Goal: Task Accomplishment & Management: Manage account settings

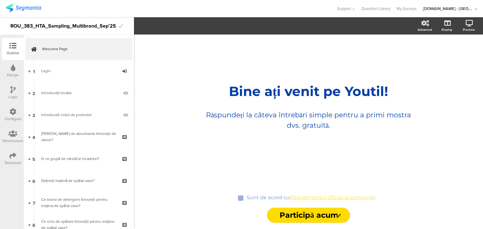
click at [14, 160] on div "Distribute" at bounding box center [13, 163] width 17 height 6
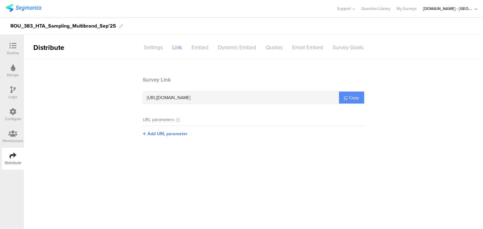
click at [352, 97] on span "Copy" at bounding box center [354, 98] width 10 height 7
click at [353, 97] on span "Copy" at bounding box center [354, 98] width 10 height 7
click at [353, 98] on span "Copy" at bounding box center [354, 98] width 10 height 7
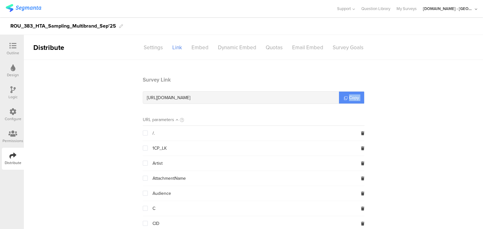
click at [353, 98] on span "Copy" at bounding box center [354, 98] width 10 height 7
drag, startPoint x: 116, startPoint y: 27, endPoint x: 5, endPoint y: 29, distance: 110.7
click at [5, 29] on div "ROU_383_HTA_Sampling_Multibrand_Sep'25" at bounding box center [241, 26] width 483 height 18
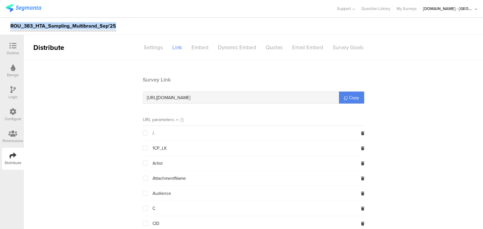
copy div "ROU_383_HTA_Sampling_Multibrand_Sep'25"
click at [8, 113] on div "Configure" at bounding box center [13, 115] width 22 height 22
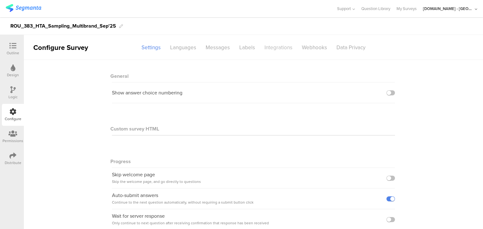
click at [275, 47] on div "Integrations" at bounding box center [278, 47] width 37 height 11
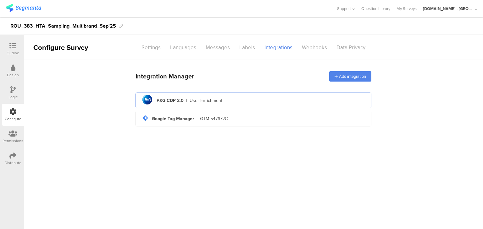
click at [200, 98] on div "User Enrichment" at bounding box center [206, 100] width 33 height 7
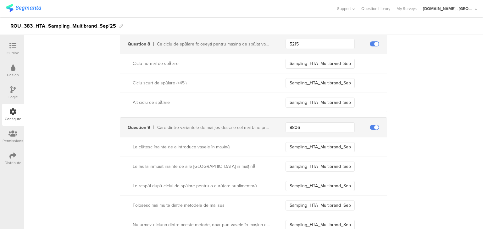
scroll to position [834, 0]
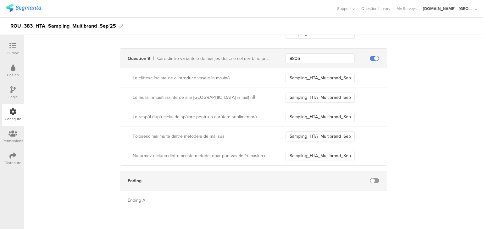
drag, startPoint x: 6, startPoint y: 47, endPoint x: 11, endPoint y: 43, distance: 6.2
click at [6, 47] on div "Outline" at bounding box center [13, 49] width 22 height 22
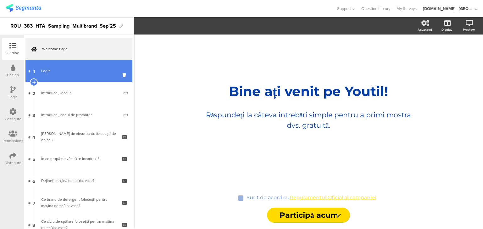
click at [72, 64] on link "1 Login" at bounding box center [78, 71] width 107 height 22
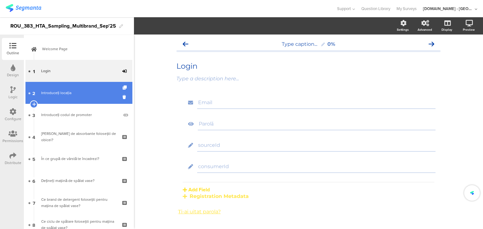
click at [62, 94] on div "Introduceți locația" at bounding box center [80, 93] width 78 height 6
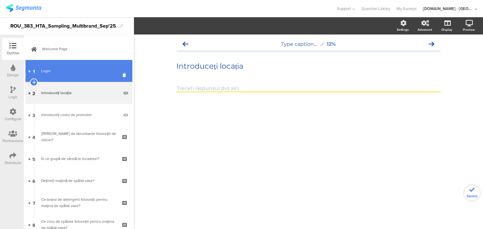
click at [47, 73] on div "Login" at bounding box center [78, 71] width 75 height 6
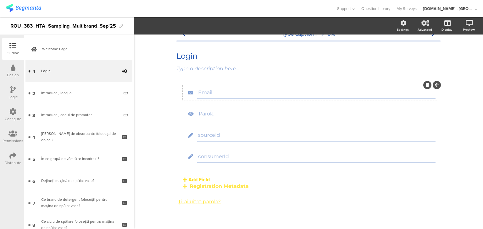
scroll to position [19, 0]
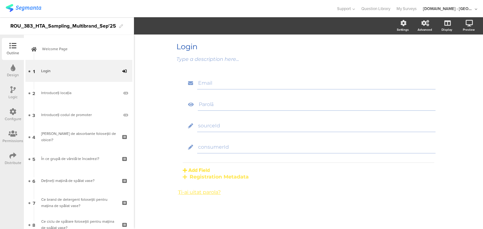
click at [7, 112] on div "Configure" at bounding box center [13, 115] width 22 height 22
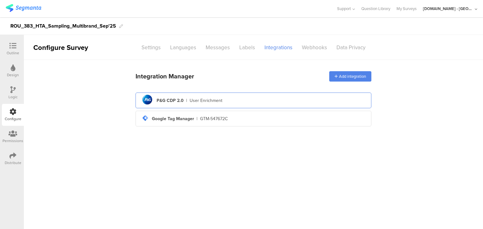
click at [197, 97] on div "User Enrichment" at bounding box center [206, 100] width 33 height 7
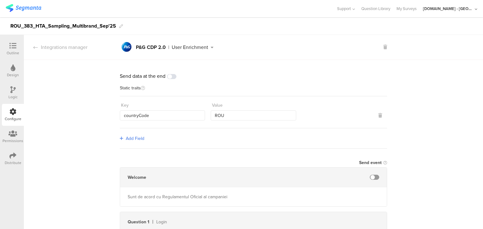
drag, startPoint x: 465, startPoint y: 10, endPoint x: 468, endPoint y: 10, distance: 3.2
click at [468, 10] on div "[DOMAIN_NAME] - [GEOGRAPHIC_DATA]" at bounding box center [448, 9] width 50 height 6
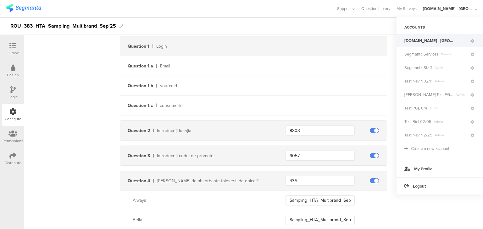
scroll to position [174, 0]
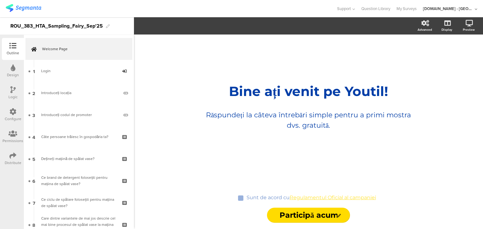
drag, startPoint x: 12, startPoint y: 112, endPoint x: 23, endPoint y: 108, distance: 11.6
click at [13, 112] on icon at bounding box center [12, 111] width 7 height 7
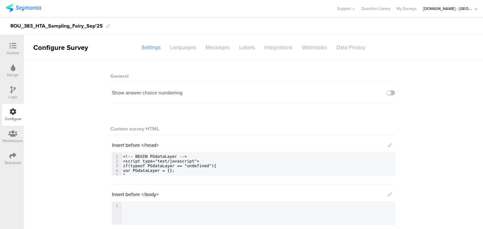
click at [271, 53] on sg-section-page-header "Configure Survey Settings Languages Messages Labels Integrations Webhooks Data …" at bounding box center [253, 47] width 459 height 25
click at [275, 48] on div "Integrations" at bounding box center [278, 47] width 37 height 11
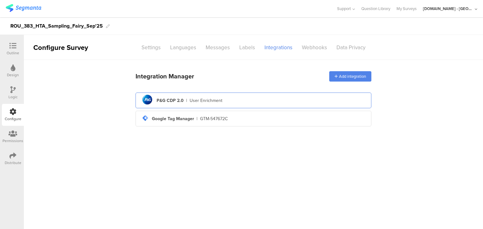
click at [229, 100] on div "pg logo P&G CDP 2.0 | User Enrichment" at bounding box center [254, 100] width 226 height 15
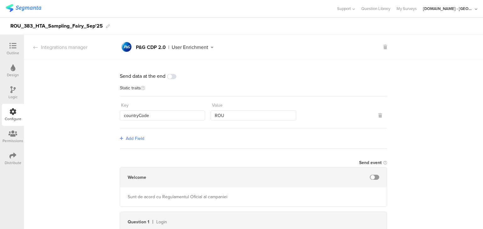
click at [15, 52] on div "Outline" at bounding box center [13, 53] width 13 height 6
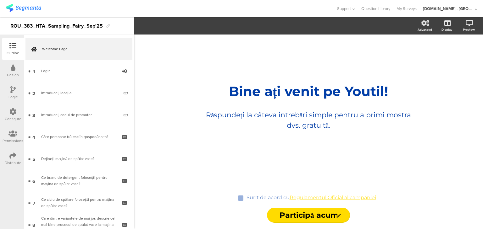
click at [82, 25] on div "ROU_383_HTA_Sampling_Fairy_Sep'25" at bounding box center [56, 26] width 92 height 10
copy div "ROU_383_HTA_Sampling_Fairy_Sep'25"
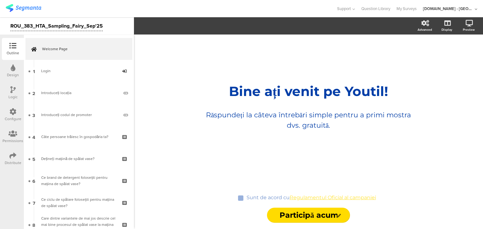
click at [157, 49] on div "Bine ați venit pe Youtil! Bine ați venit pe Youtil! Răspundeți la câteva întreb…" at bounding box center [308, 132] width 349 height 195
click at [8, 156] on div "Distribute" at bounding box center [13, 159] width 22 height 22
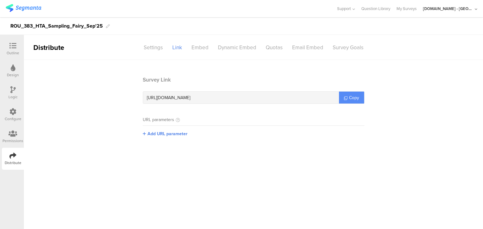
click at [348, 94] on link "Copy" at bounding box center [351, 98] width 25 height 12
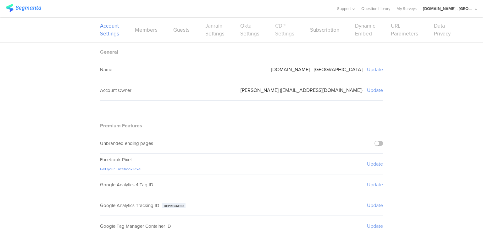
click at [275, 30] on link "CDP Settings" at bounding box center [284, 30] width 19 height 16
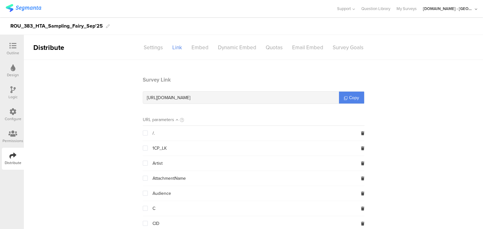
click at [19, 116] on div "Configure" at bounding box center [13, 119] width 17 height 6
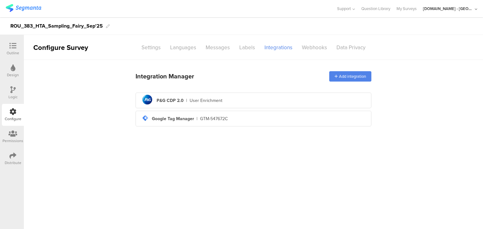
click at [247, 104] on div "pg logo P&G CDP 2.0 | User Enrichment" at bounding box center [254, 100] width 226 height 15
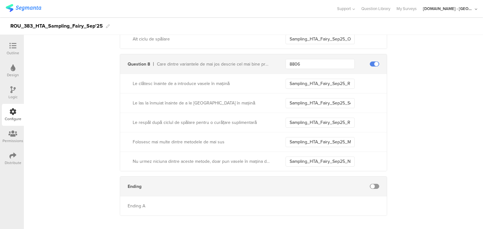
scroll to position [672, 0]
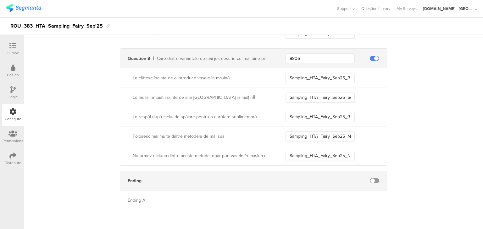
click at [14, 46] on icon at bounding box center [12, 45] width 7 height 7
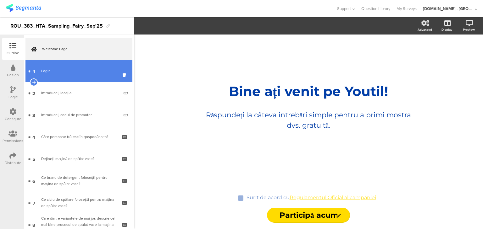
click at [65, 70] on div "Login" at bounding box center [78, 71] width 75 height 6
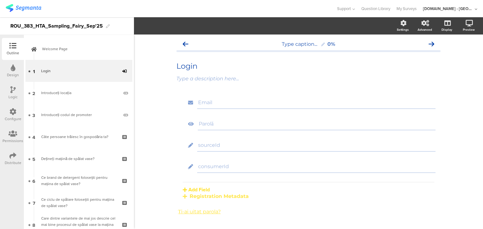
click at [477, 9] on icon at bounding box center [476, 9] width 3 height 5
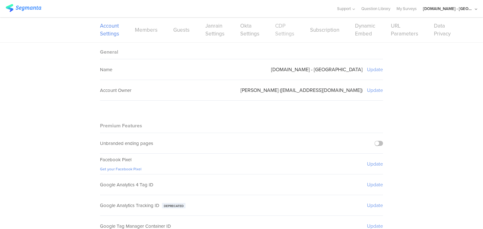
click at [283, 28] on link "CDP Settings" at bounding box center [284, 30] width 19 height 16
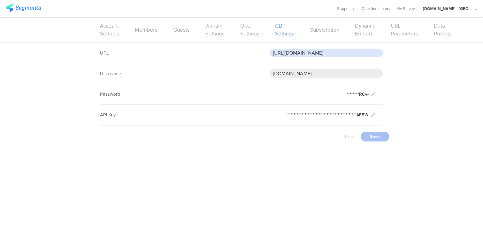
click at [282, 52] on input "[URL][DOMAIN_NAME]" at bounding box center [326, 53] width 113 height 8
